Goal: Find contact information: Find contact information

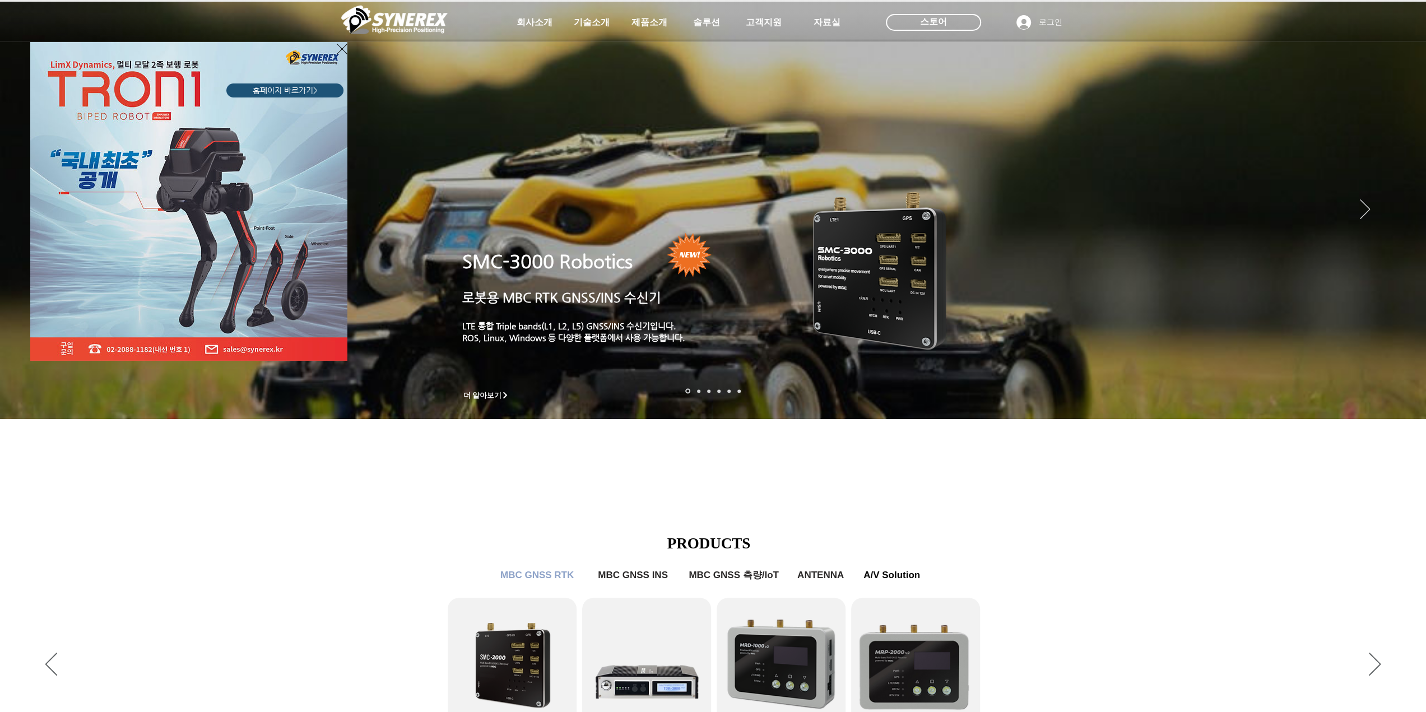
click at [768, 17] on div "LimX Dinamics" at bounding box center [713, 356] width 1426 height 712
click at [769, 25] on div "LimX Dinamics" at bounding box center [713, 356] width 1426 height 712
click at [336, 50] on img "LimX Dinamics" at bounding box center [188, 201] width 317 height 319
click at [343, 44] on icon "사이트로 돌아가기" at bounding box center [342, 49] width 11 height 14
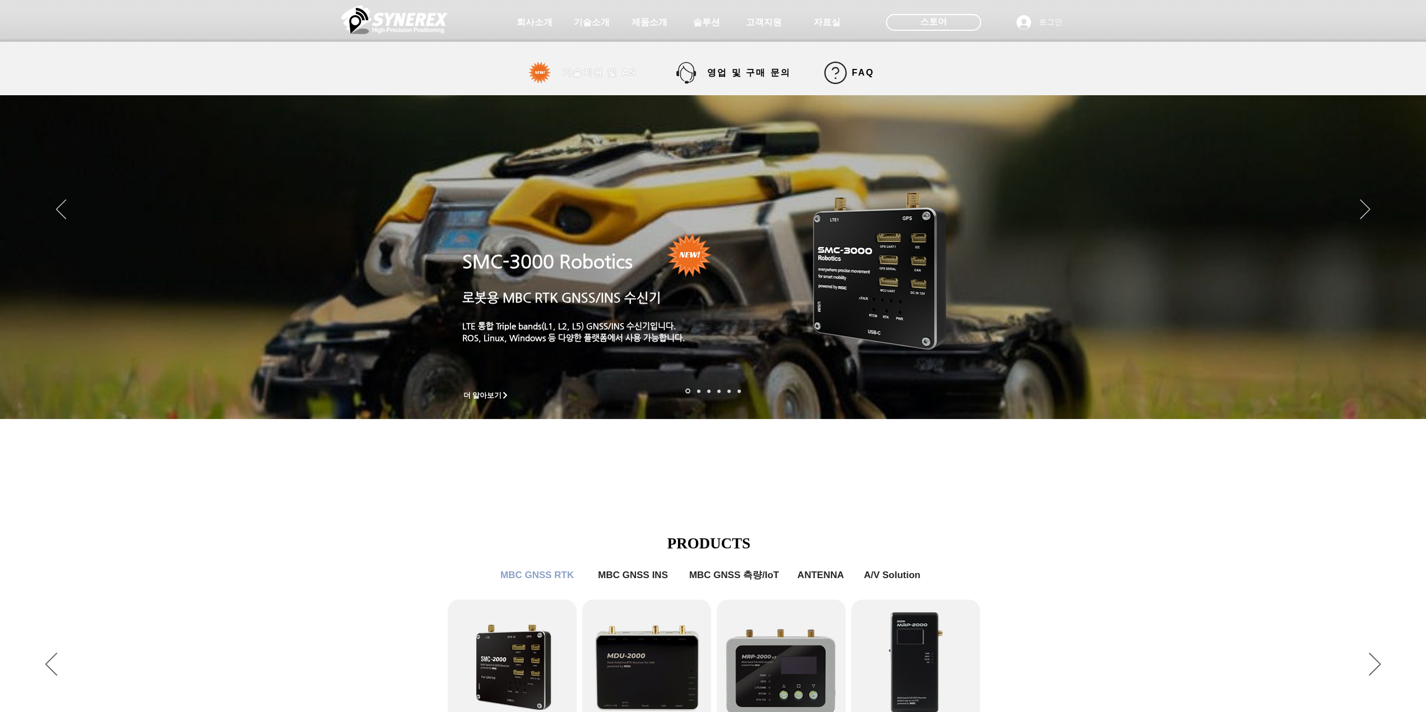
click at [600, 68] on span "기술지원 및 AS" at bounding box center [600, 73] width 75 height 12
select select "******"
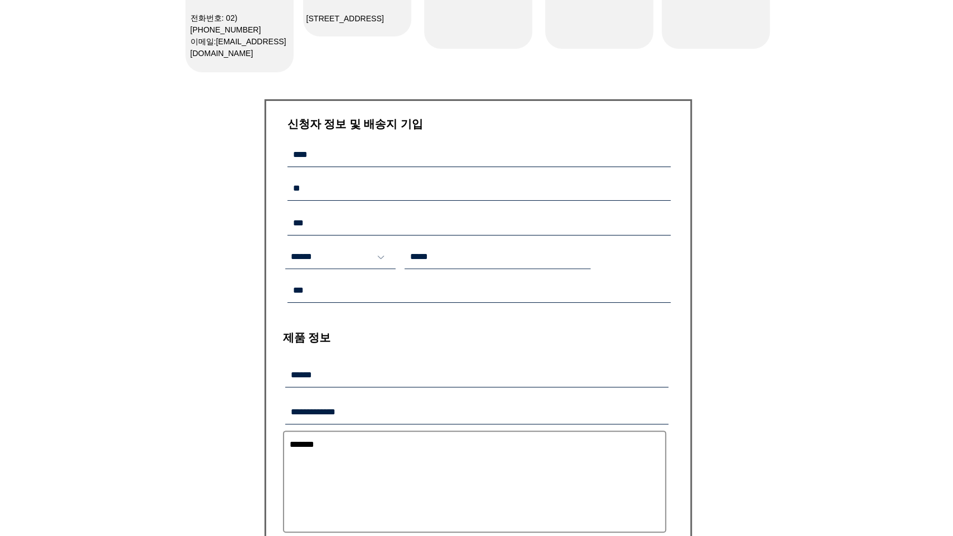
scroll to position [112, 0]
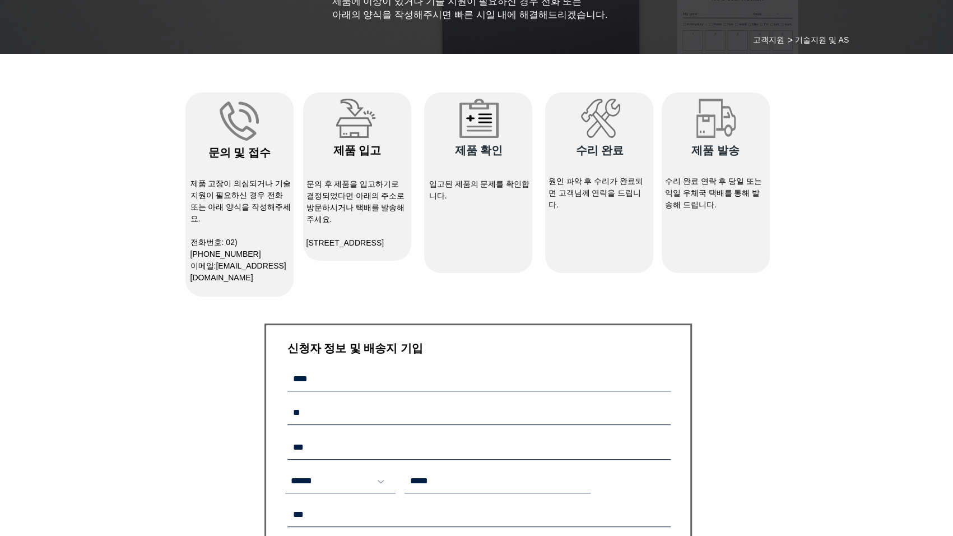
click at [230, 261] on link "[EMAIL_ADDRESS][DOMAIN_NAME]" at bounding box center [239, 271] width 96 height 21
drag, startPoint x: 217, startPoint y: 258, endPoint x: 288, endPoint y: 255, distance: 71.2
click at [288, 260] on p "​이메일: [EMAIL_ADDRESS][DOMAIN_NAME]" at bounding box center [241, 272] width 101 height 24
copy link "[EMAIL_ADDRESS][DOMAIN_NAME]"
